Goal: Transaction & Acquisition: Purchase product/service

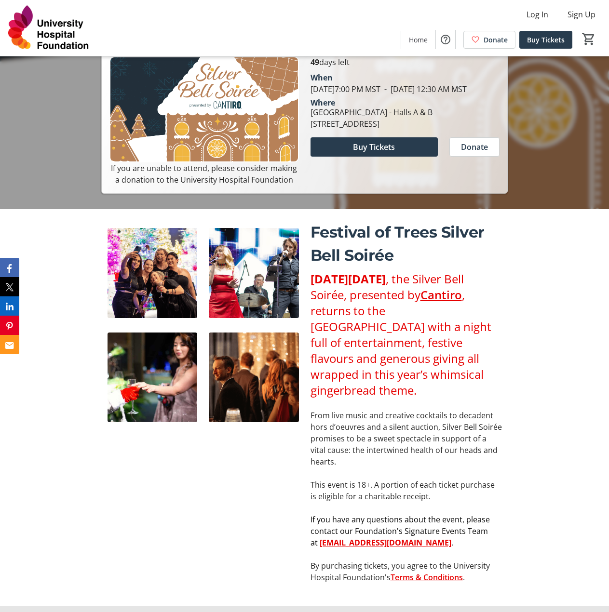
scroll to position [530, 0]
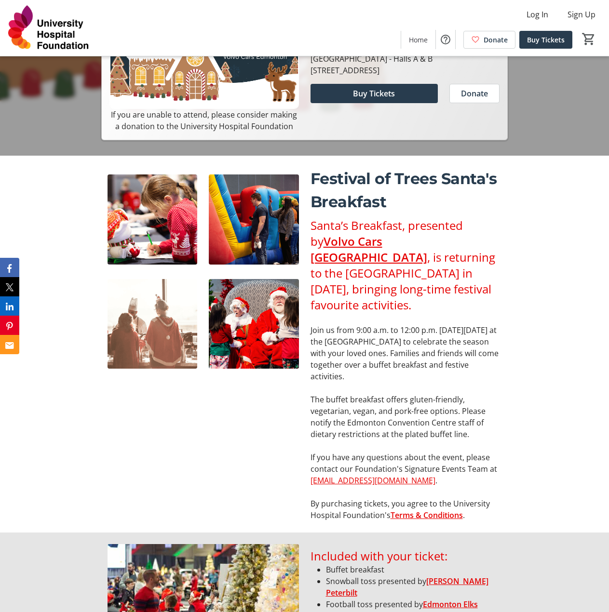
scroll to position [337, 0]
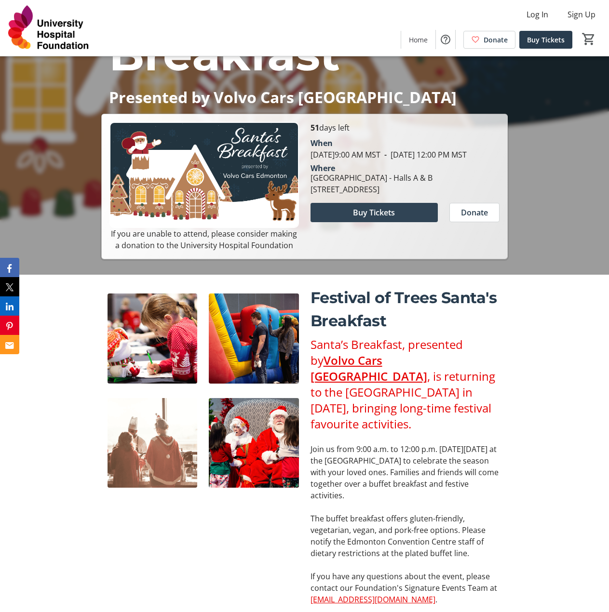
click at [406, 219] on span at bounding box center [373, 212] width 127 height 23
